Goal: Information Seeking & Learning: Learn about a topic

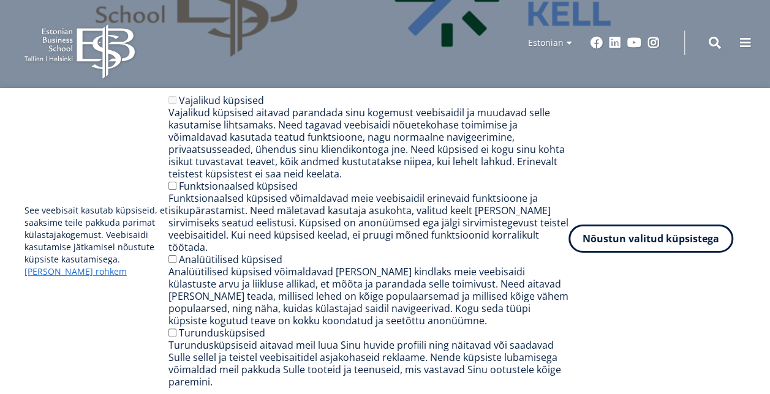
click at [650, 250] on button "Nõustun valitud küpsistega" at bounding box center [650, 239] width 165 height 28
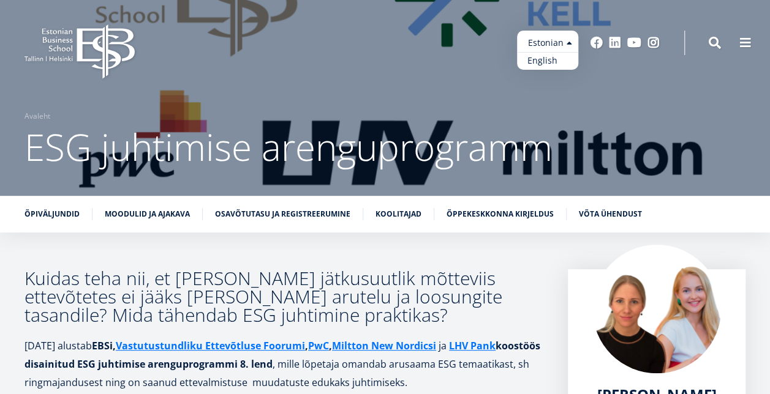
click at [557, 61] on link "English" at bounding box center [547, 61] width 61 height 18
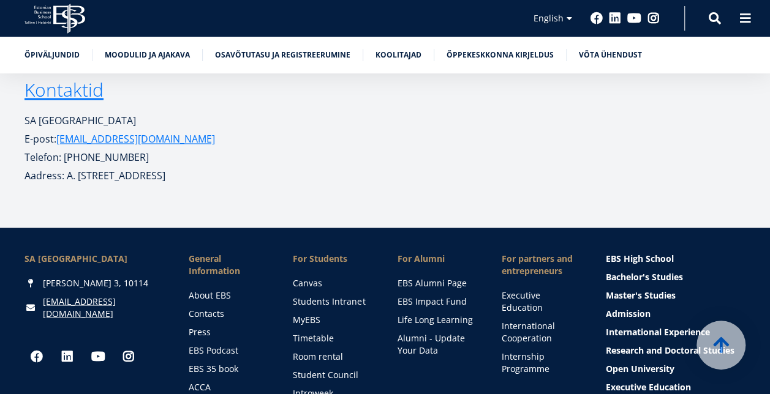
scroll to position [5512, 0]
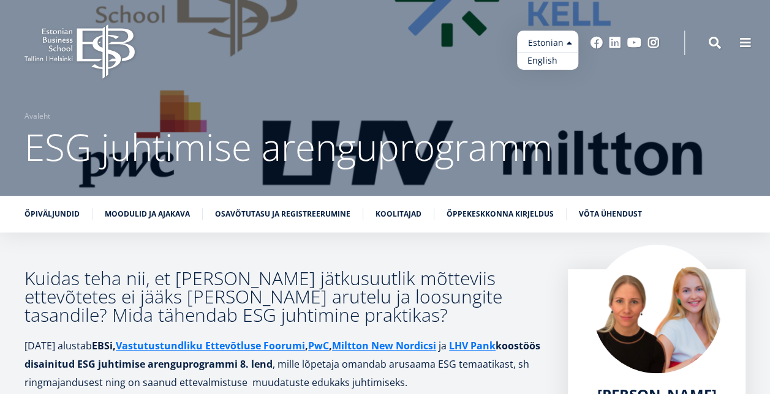
click at [549, 64] on link "English" at bounding box center [547, 61] width 61 height 18
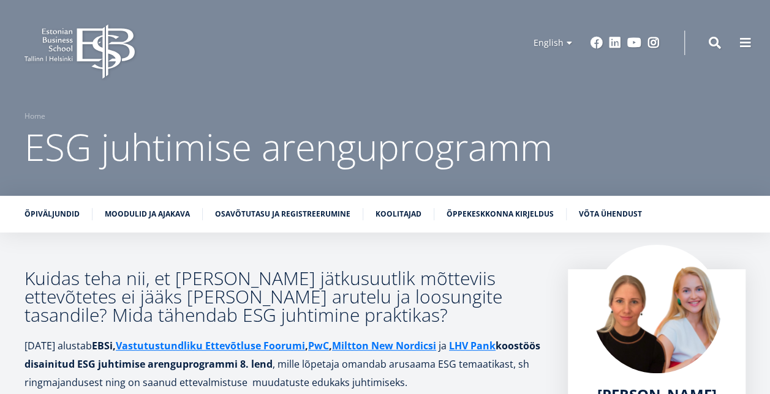
click at [68, 38] on icon "EBS Logo Created with Sketch." at bounding box center [79, 51] width 110 height 55
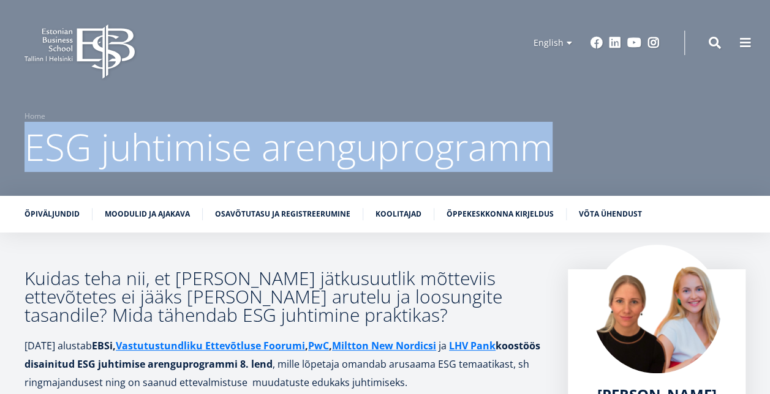
drag, startPoint x: 563, startPoint y: 156, endPoint x: 17, endPoint y: 123, distance: 547.3
click at [17, 123] on div "Breadcrumb Home ESG juhtimise arenguprogramm" at bounding box center [385, 140] width 770 height 61
copy span "ESG juhtimise arenguprogramm"
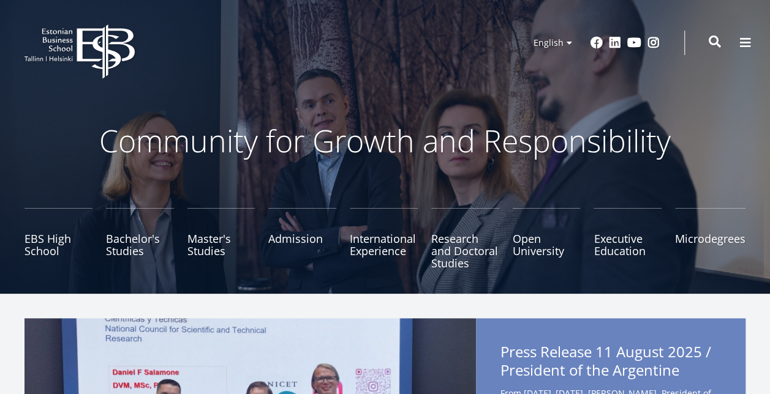
click at [716, 43] on span at bounding box center [715, 42] width 12 height 12
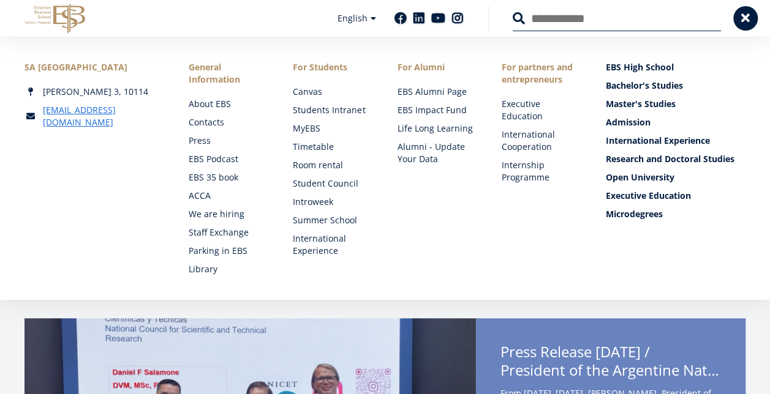
click at [692, 26] on input "Search" at bounding box center [617, 19] width 208 height 26
type input "***"
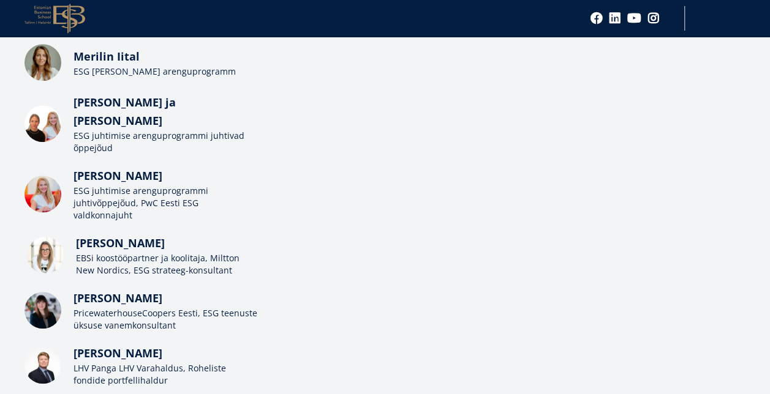
scroll to position [306, 0]
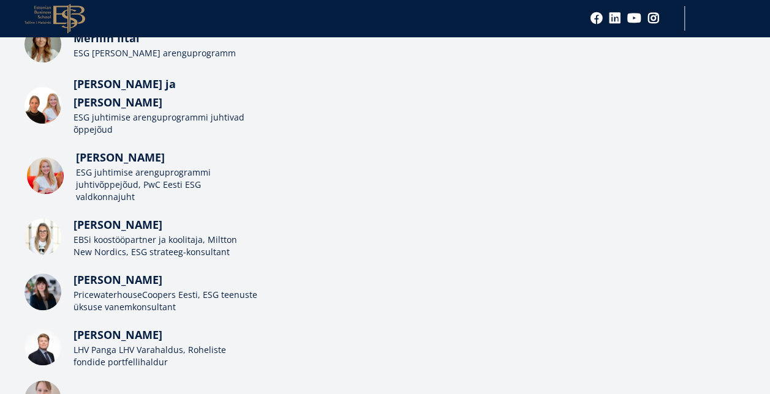
click at [127, 167] on div "ESG juhtimise arenguprogrammi juhtivõppejõud, PwC Eesti ESG valdkonnajuht" at bounding box center [168, 185] width 184 height 37
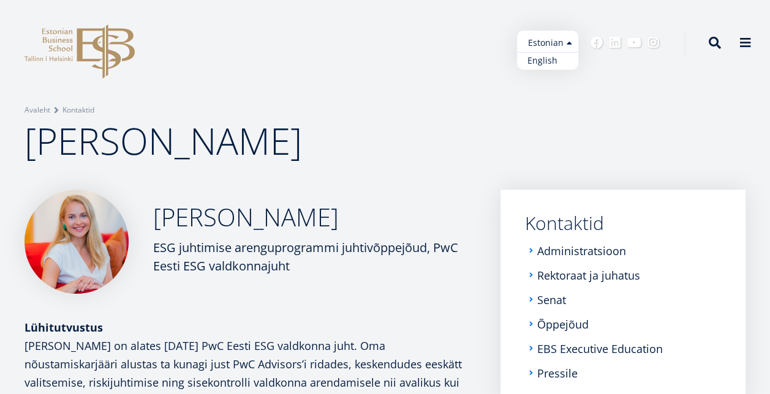
click at [550, 62] on link "English" at bounding box center [547, 61] width 61 height 18
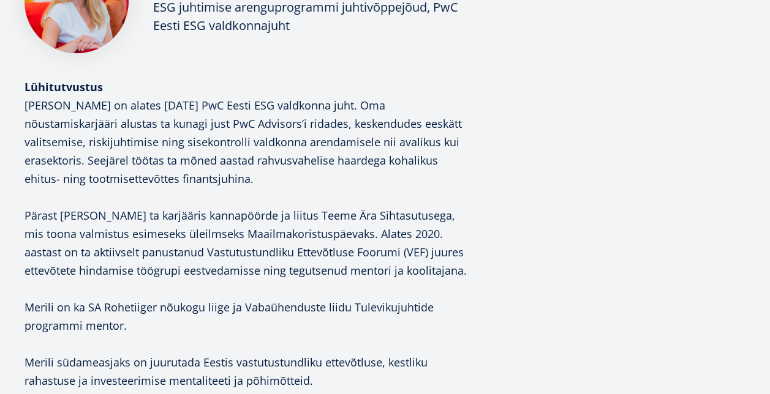
scroll to position [429, 0]
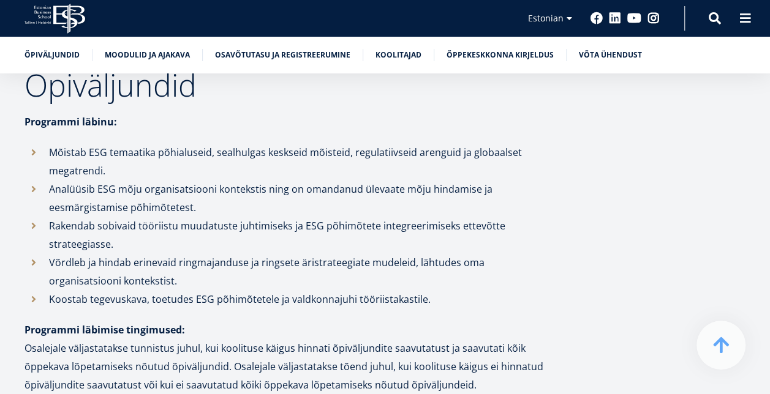
scroll to position [1470, 0]
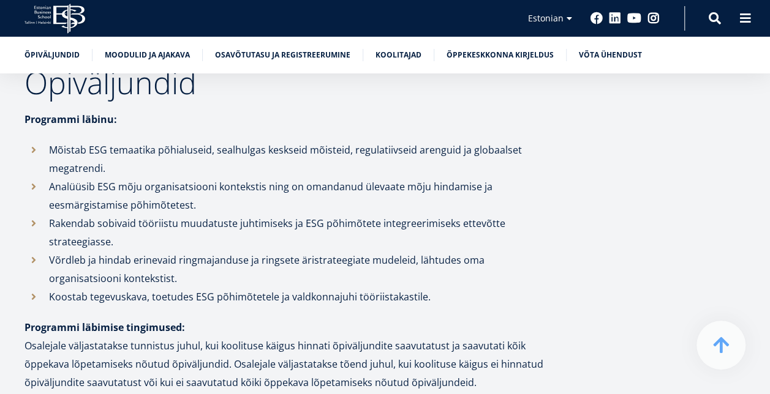
click at [85, 141] on li "Mõistab ESG temaatika põhialuseid, sealhulgas keskseid mõisteid, regulatiivseid…" at bounding box center [283, 159] width 519 height 37
drag, startPoint x: 88, startPoint y: 130, endPoint x: 205, endPoint y: 132, distance: 116.4
click at [205, 141] on li "Mõistab ESG temaatika põhialuseid, sealhulgas keskseid mõisteid, regulatiivseid…" at bounding box center [283, 159] width 519 height 37
copy li "ESG temaatika põhialusei"
click at [55, 51] on link "Õpiväljundid" at bounding box center [51, 54] width 55 height 12
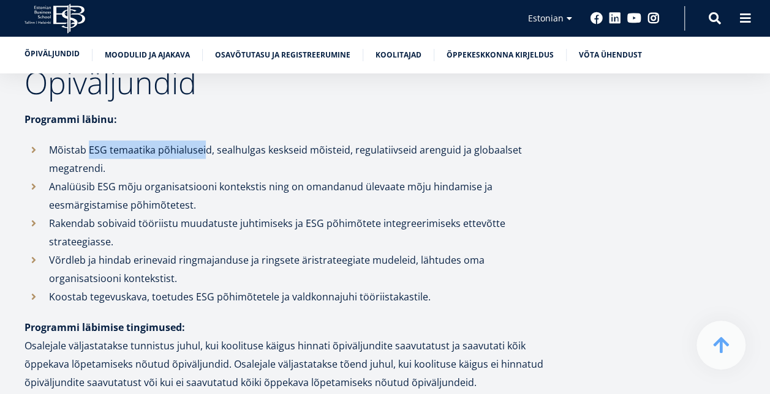
scroll to position [1488, 0]
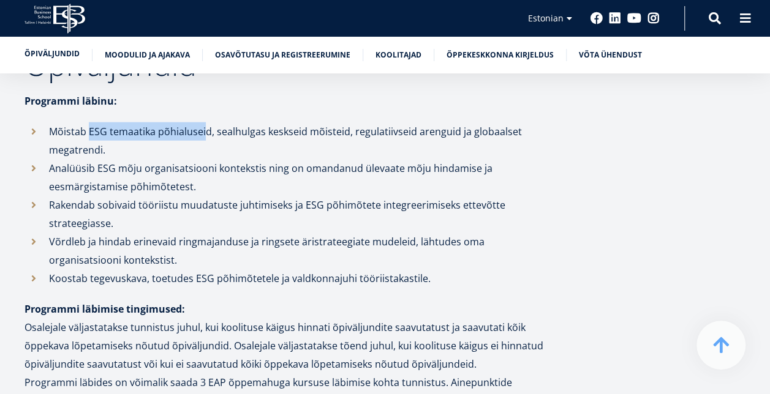
click at [58, 58] on link "Õpiväljundid" at bounding box center [51, 54] width 55 height 12
click at [179, 55] on link "Moodulid ja ajakava" at bounding box center [147, 54] width 85 height 12
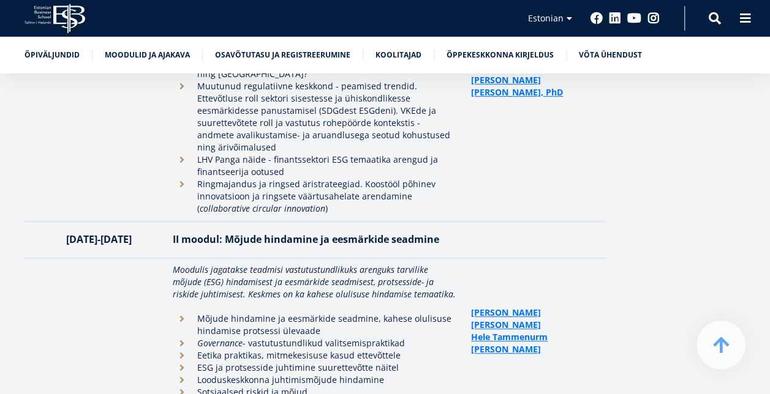
scroll to position [2554, 0]
